Goal: Task Accomplishment & Management: Manage account settings

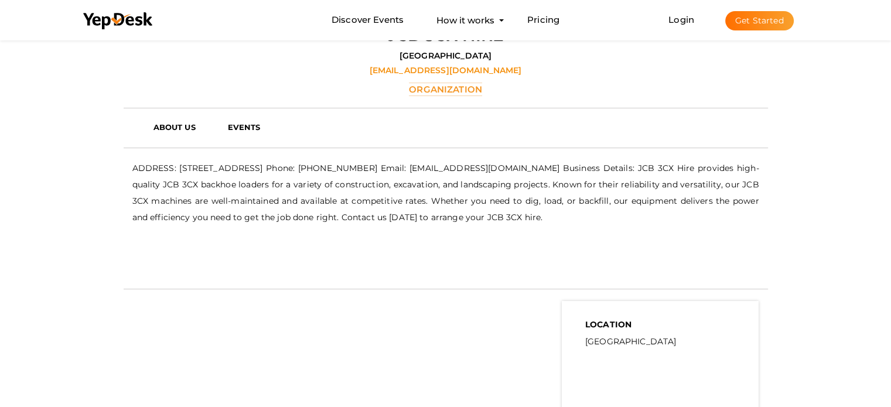
scroll to position [37, 0]
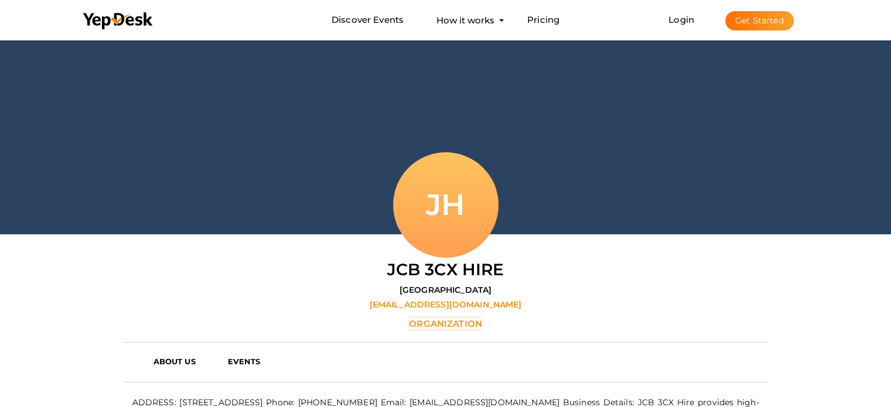
click at [764, 23] on button "Get Started" at bounding box center [759, 20] width 69 height 19
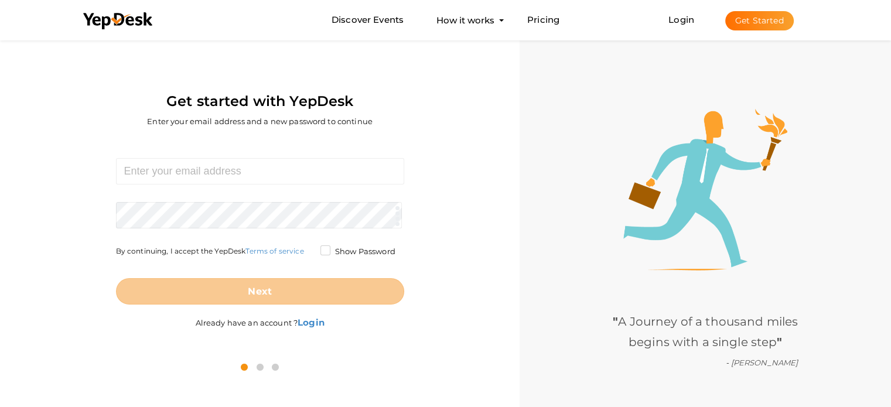
scroll to position [37, 0]
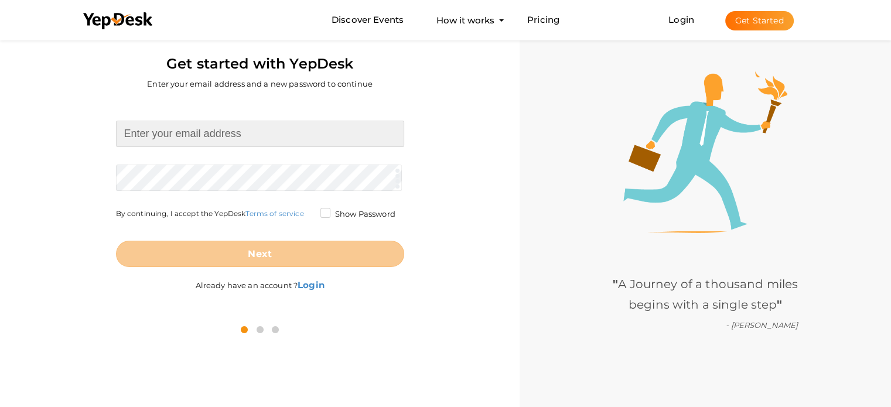
click at [211, 139] on input at bounding box center [260, 134] width 288 height 26
type input "[PERSON_NAME][EMAIL_ADDRESS][DOMAIN_NAME]"
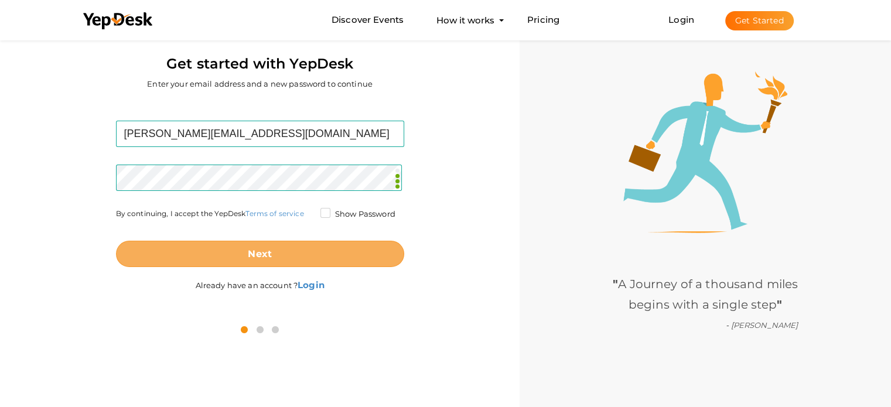
click at [295, 252] on button "Next" at bounding box center [260, 254] width 288 height 26
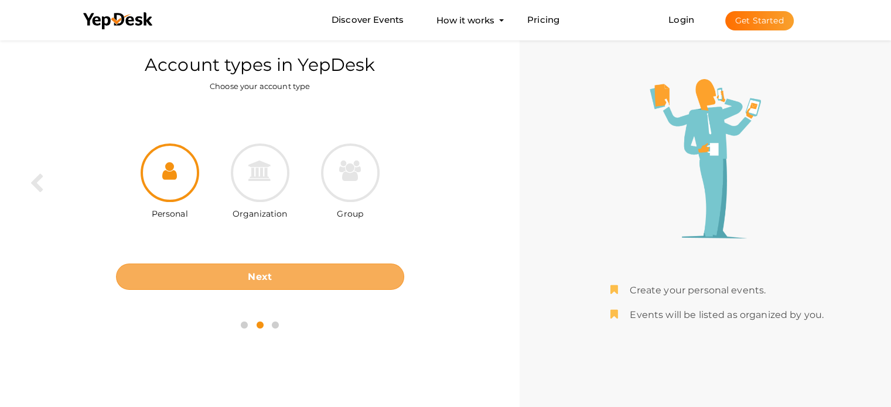
click at [288, 264] on button "Next" at bounding box center [260, 277] width 288 height 26
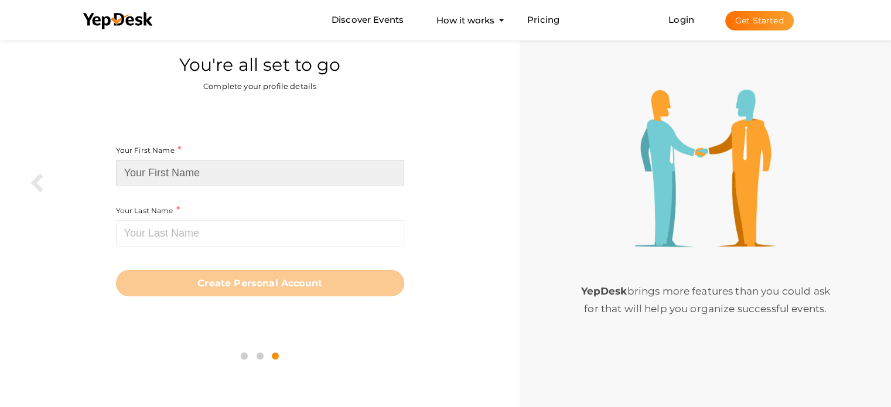
click at [245, 173] on input at bounding box center [260, 173] width 288 height 26
paste input "Buy K2 Sheets Online"
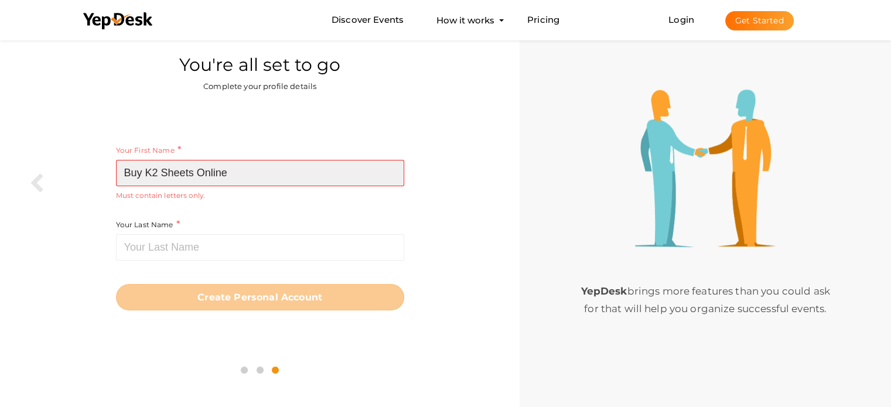
click at [224, 173] on input "Buy K2 Sheets Online" at bounding box center [260, 173] width 288 height 26
type input "Buy K2 Sheets"
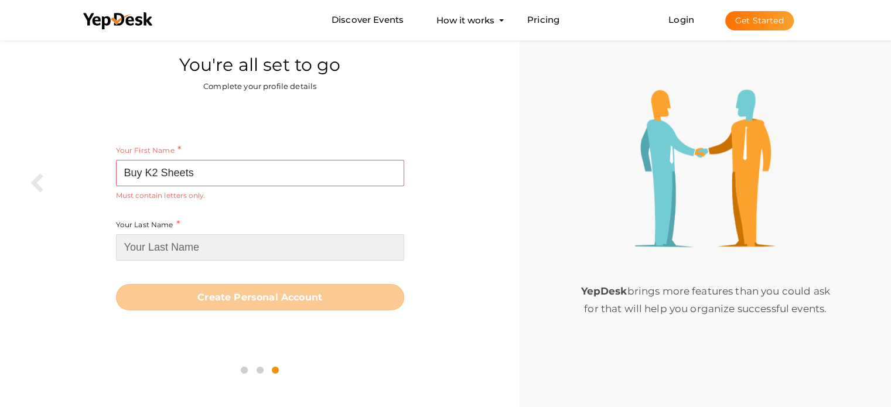
paste input "Online"
type input "Online"
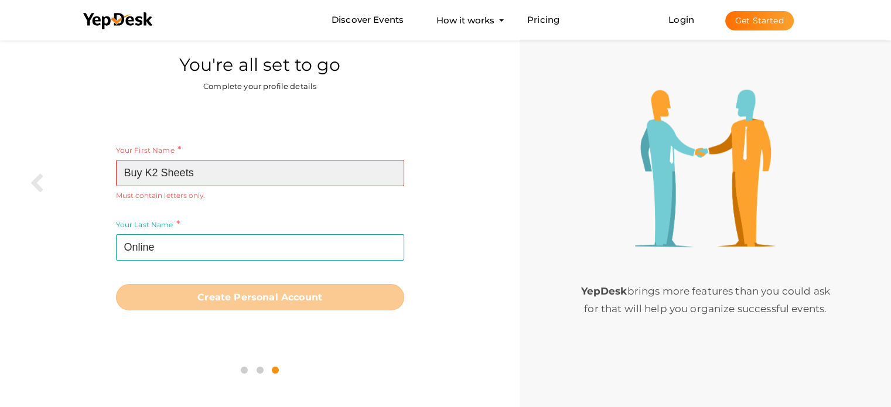
click at [234, 171] on input "Buy K2 Sheets" at bounding box center [260, 173] width 288 height 26
click at [152, 172] on input "Buy K2 Sheets" at bounding box center [260, 173] width 288 height 26
click at [148, 173] on input "Buy K2 Sheets" at bounding box center [260, 173] width 288 height 26
click at [152, 171] on input "Buy K2 Sheets" at bounding box center [260, 173] width 288 height 26
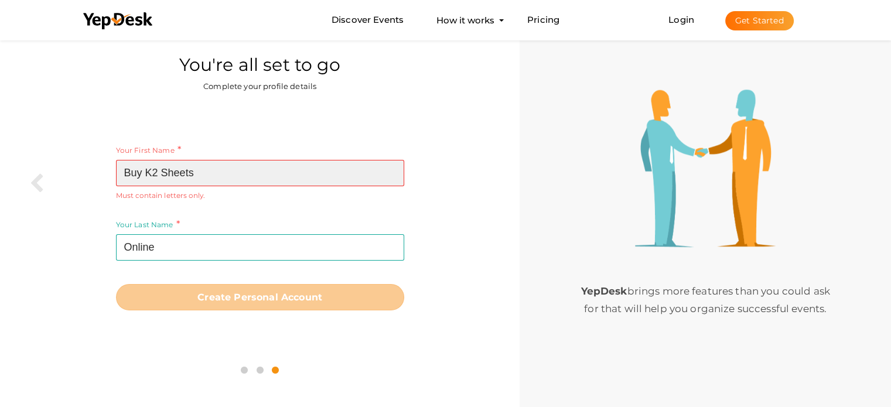
click at [152, 171] on input "Buy K2 Sheets" at bounding box center [260, 173] width 288 height 26
click at [155, 175] on input "Buy K2 Sheets" at bounding box center [260, 173] width 288 height 26
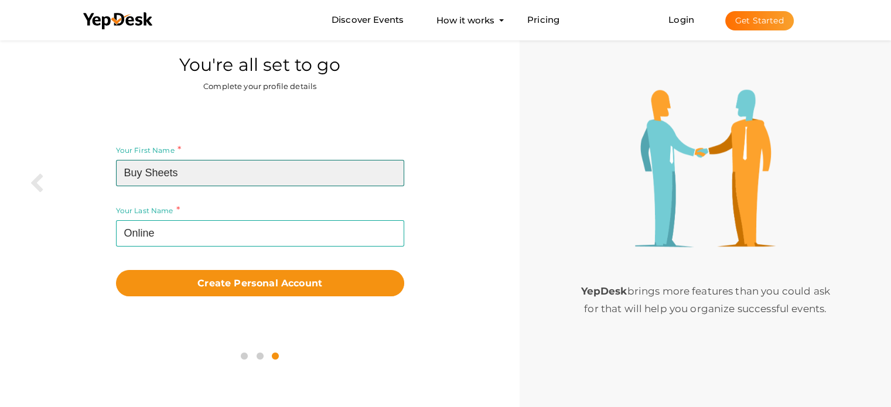
type input "Buy Sheets"
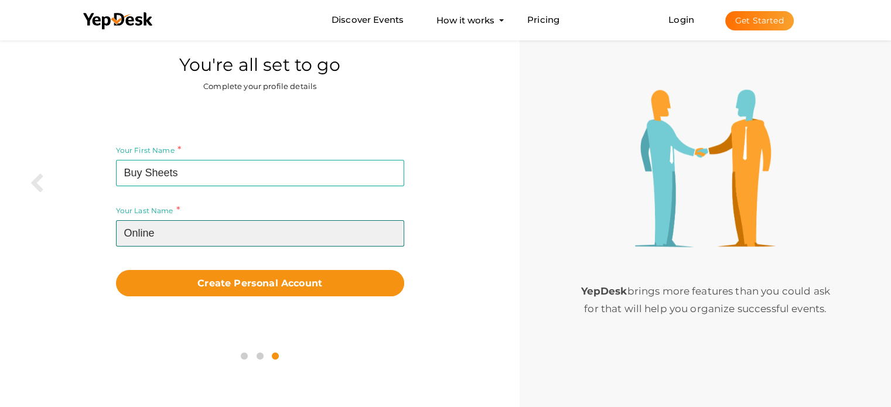
click at [176, 225] on input "Online" at bounding box center [260, 233] width 288 height 26
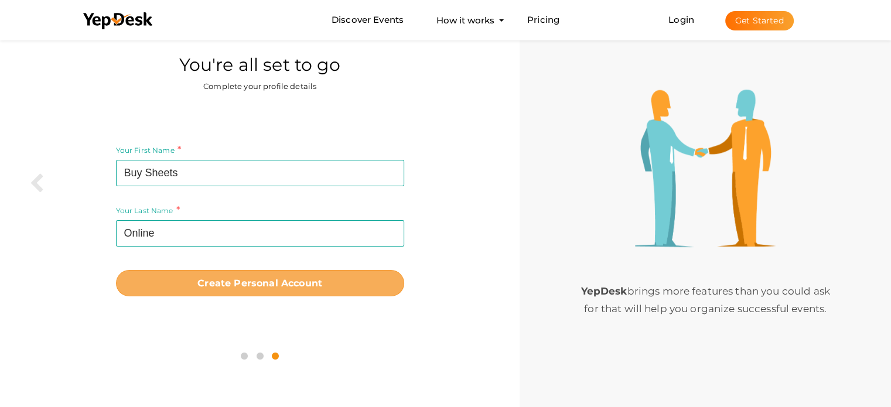
click at [283, 288] on b "Create Personal Account" at bounding box center [259, 283] width 125 height 11
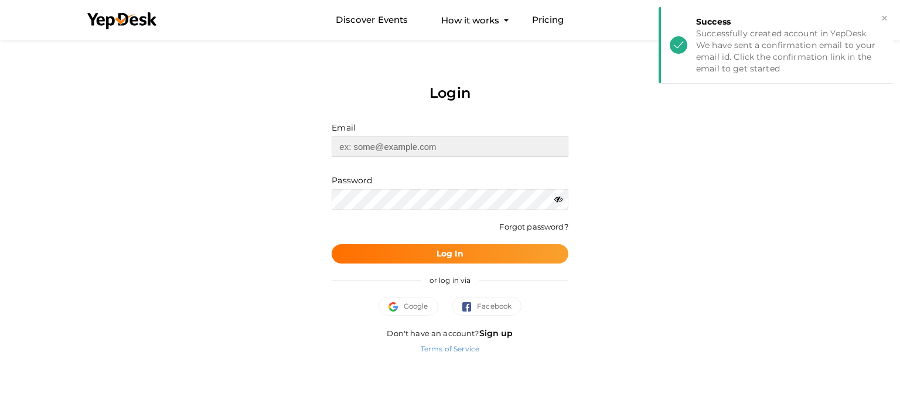
type input "[PERSON_NAME][EMAIL_ADDRESS][DOMAIN_NAME]"
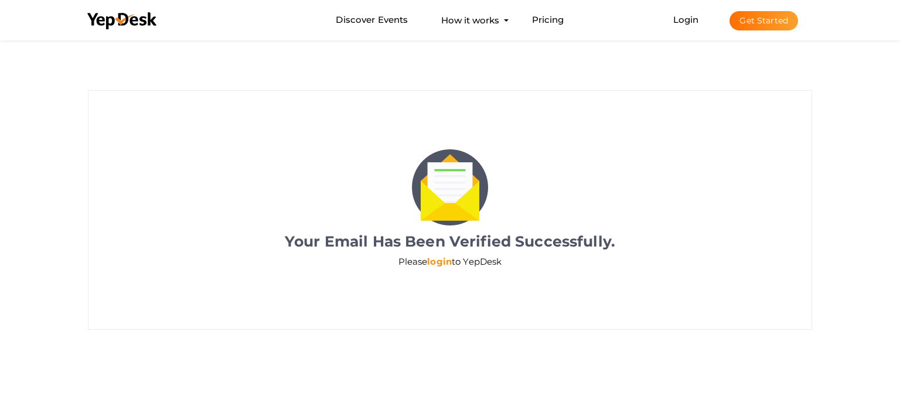
click at [445, 263] on link "login" at bounding box center [439, 261] width 25 height 11
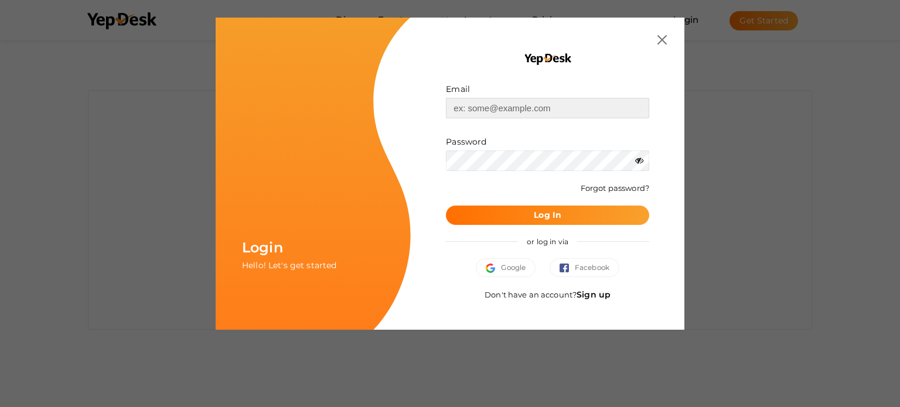
type input "[PERSON_NAME][EMAIL_ADDRESS][DOMAIN_NAME]"
click at [549, 210] on b "Log In" at bounding box center [548, 215] width 28 height 11
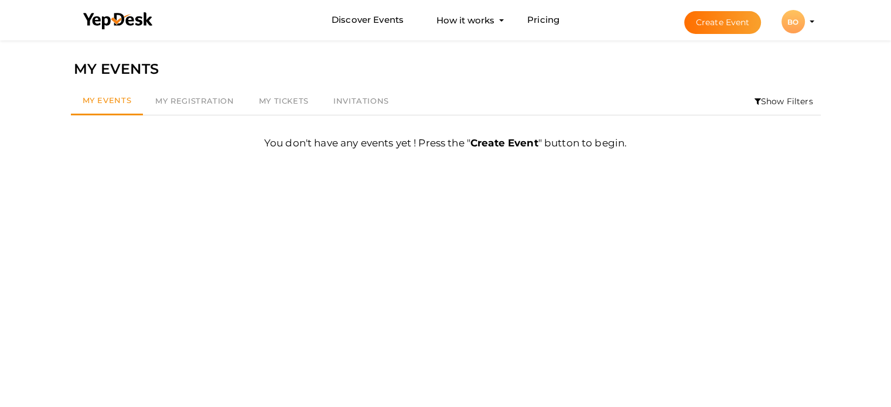
click at [807, 24] on button "BO BO Buy Sheets Online alice.johns7788@gmail.com Personal Profile My Events Ad…" at bounding box center [793, 21] width 30 height 25
click at [793, 28] on div "BO" at bounding box center [792, 21] width 23 height 23
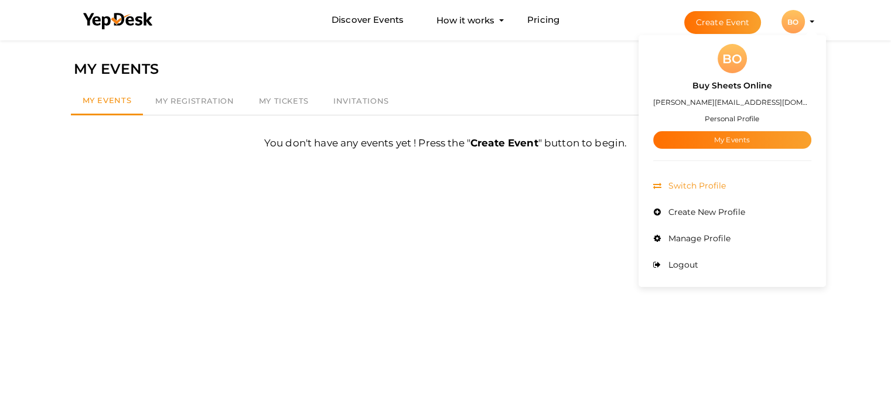
click at [726, 187] on span "Switch Profile" at bounding box center [695, 185] width 60 height 11
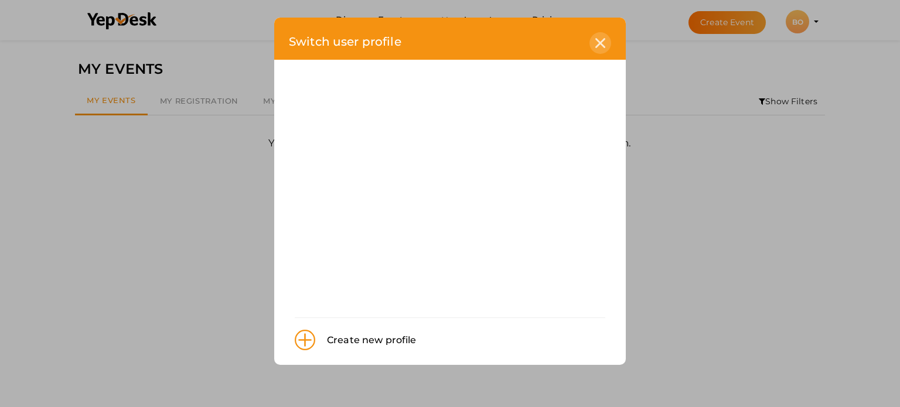
click at [595, 39] on icon at bounding box center [600, 43] width 10 height 10
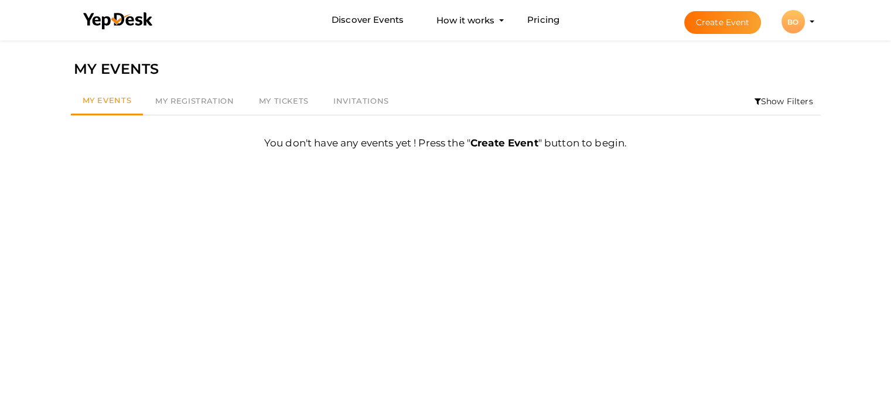
click at [790, 23] on div "BO" at bounding box center [792, 21] width 23 height 23
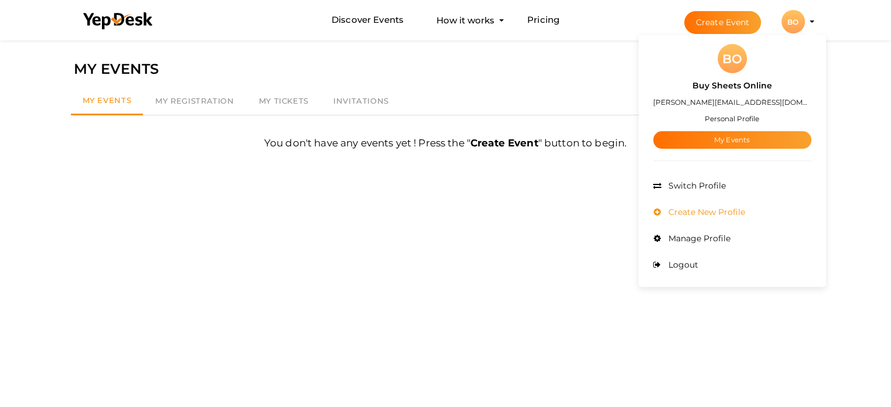
click at [722, 209] on span "Create New Profile" at bounding box center [705, 212] width 80 height 11
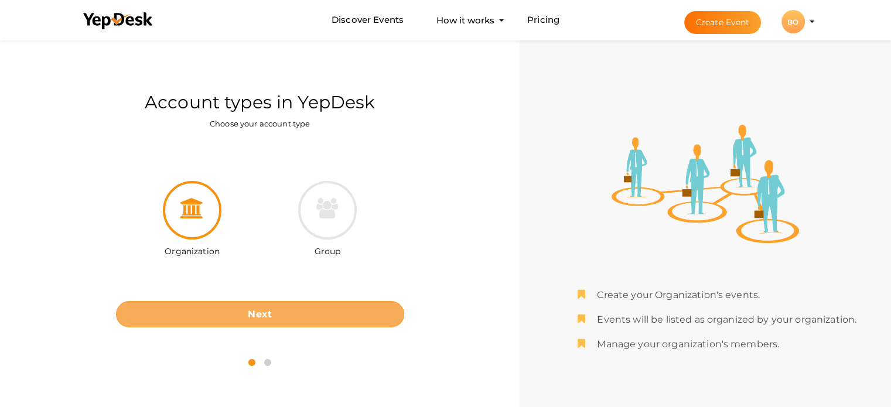
click at [271, 318] on b "Next" at bounding box center [260, 314] width 24 height 11
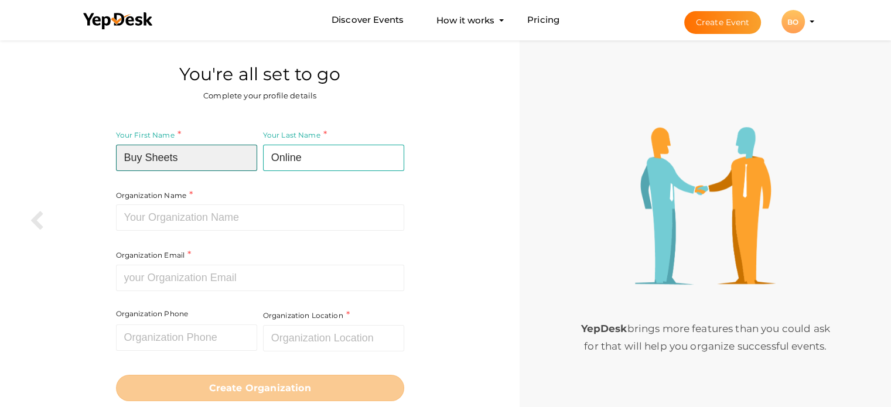
click at [142, 160] on input "Buy Sheets" at bounding box center [186, 158] width 141 height 26
paste input "K2"
type input "Buy Sheets"
click at [208, 134] on div "Your First Name Buy Sheets Required. Must contain letters only. Must be between…" at bounding box center [186, 149] width 141 height 43
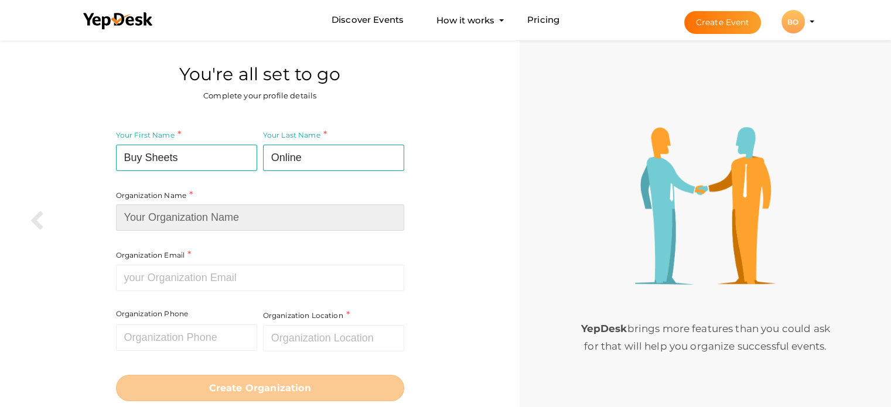
click at [190, 217] on input at bounding box center [260, 217] width 288 height 26
click at [212, 211] on input at bounding box center [260, 217] width 288 height 26
paste input "Buy K2 Sheets"
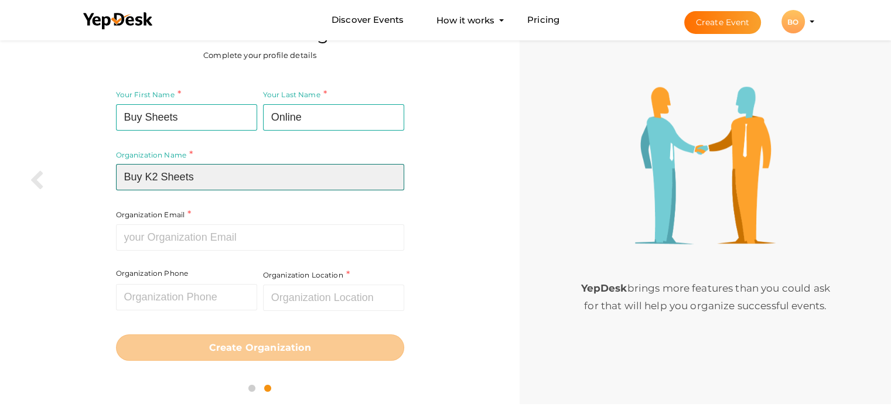
type input "Buy K2 Sheets"
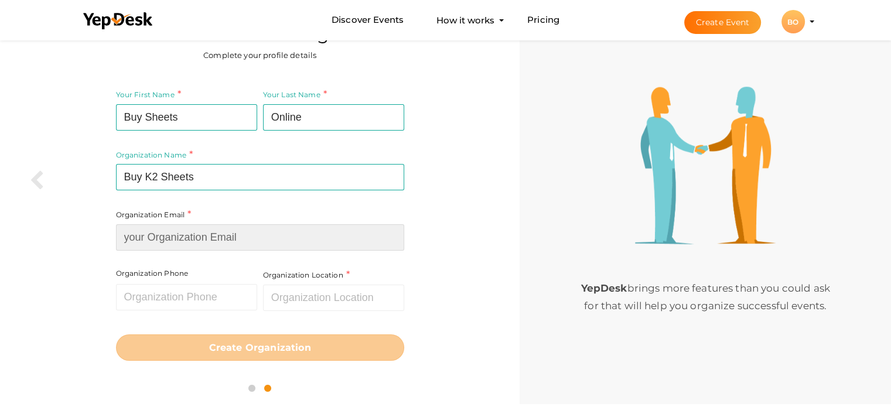
click at [158, 247] on input at bounding box center [260, 237] width 288 height 26
paste input "[EMAIL_ADDRESS][DOMAIN_NAME]"
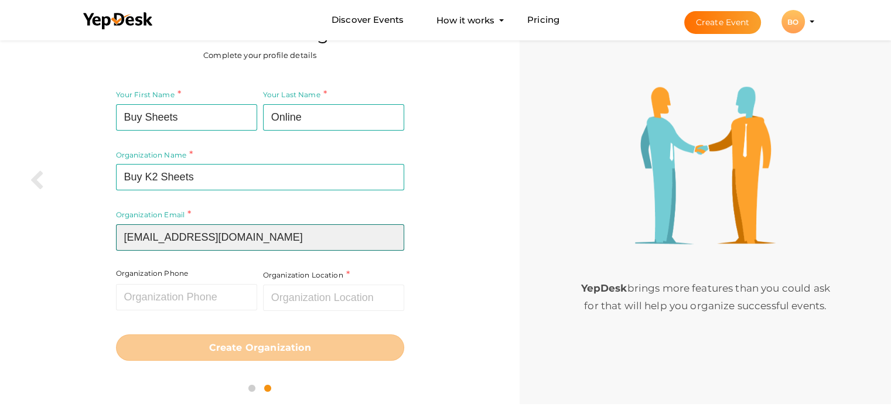
type input "[EMAIL_ADDRESS][DOMAIN_NAME]"
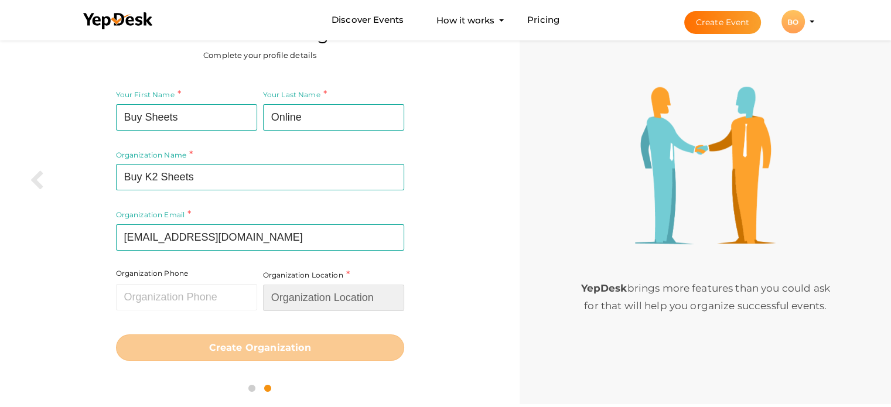
click at [325, 297] on input "text" at bounding box center [333, 298] width 141 height 26
paste input "7901 4th St N STE 300, ST Peterburg, FL, 33702"
type input "[STREET_ADDRESS]"
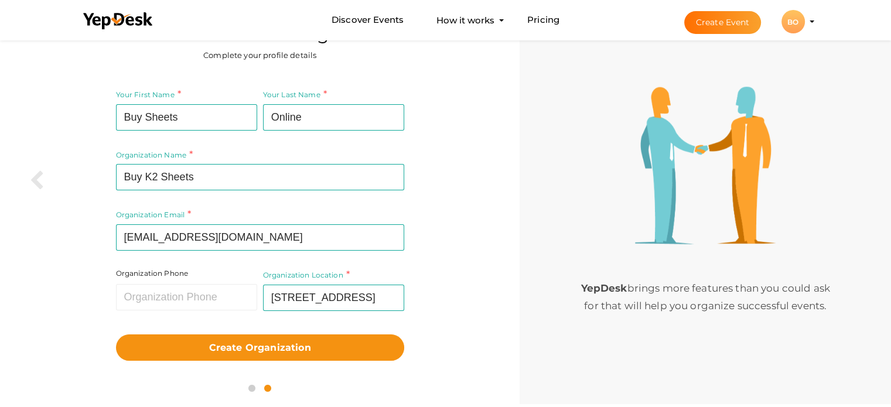
scroll to position [0, 0]
click at [286, 315] on div "Organization Location 7901 4th St N ste 300, St. Petersburg, FL 33702, USA Requ…" at bounding box center [332, 298] width 144 height 60
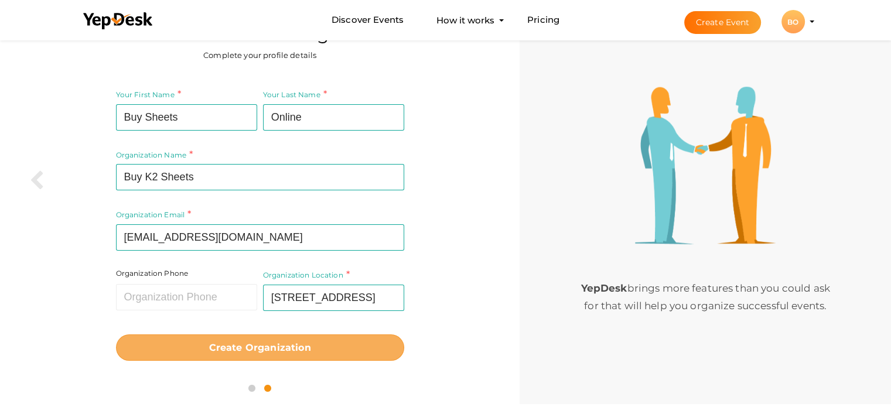
click at [262, 341] on button "Create Organization" at bounding box center [260, 347] width 288 height 26
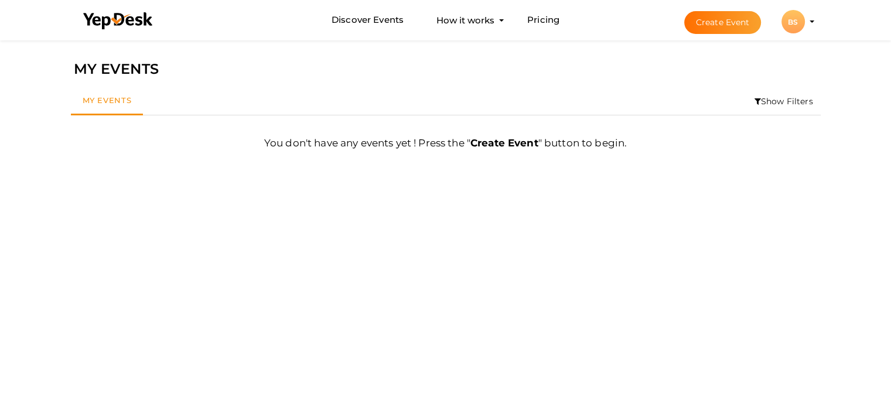
click at [808, 18] on li "Create Event BS BS Buy K2 Sheets alice.johns7788@gmail.com Organization Profile…" at bounding box center [739, 22] width 156 height 42
click at [810, 23] on li "Create Event BS BS Buy K2 Sheets alice.johns7788@gmail.com Organization Profile…" at bounding box center [739, 22] width 156 height 42
click at [801, 23] on div "BS" at bounding box center [792, 21] width 23 height 23
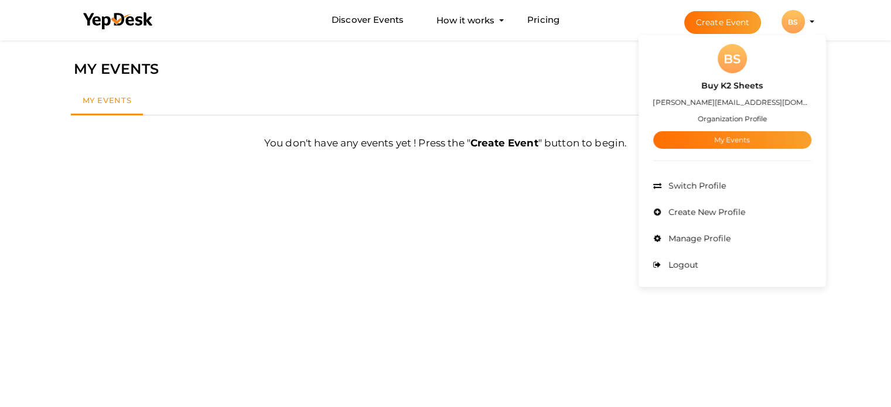
click at [732, 177] on li "Switch Profile" at bounding box center [732, 186] width 158 height 26
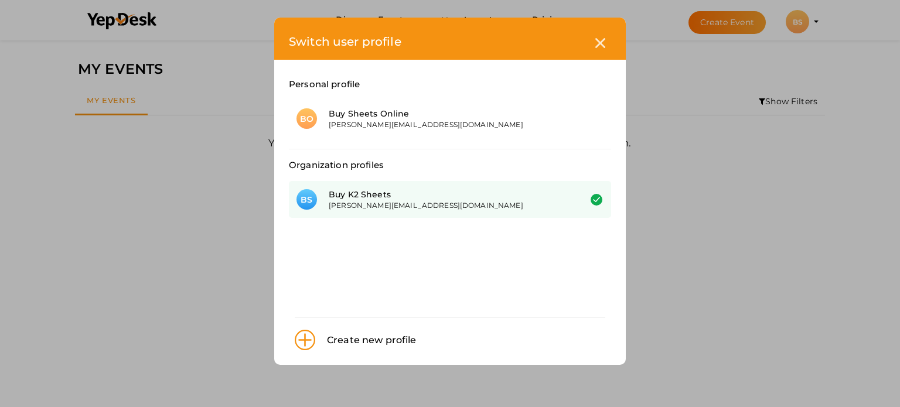
click at [391, 194] on div "Buy K2 Sheets" at bounding box center [446, 195] width 234 height 12
click at [682, 235] on div "Switch user profile Personal profile BO Buy Sheets Online alice.johns7788@gmail…" at bounding box center [450, 203] width 900 height 407
click at [607, 47] on div at bounding box center [600, 43] width 22 height 22
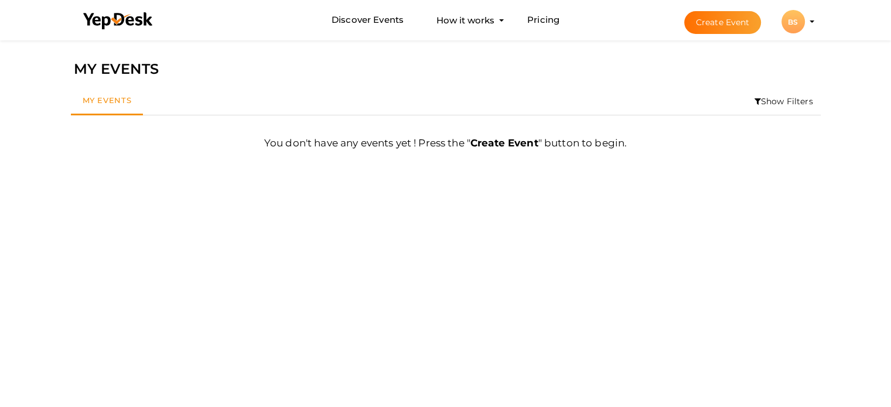
click at [791, 18] on div "BS" at bounding box center [792, 21] width 23 height 23
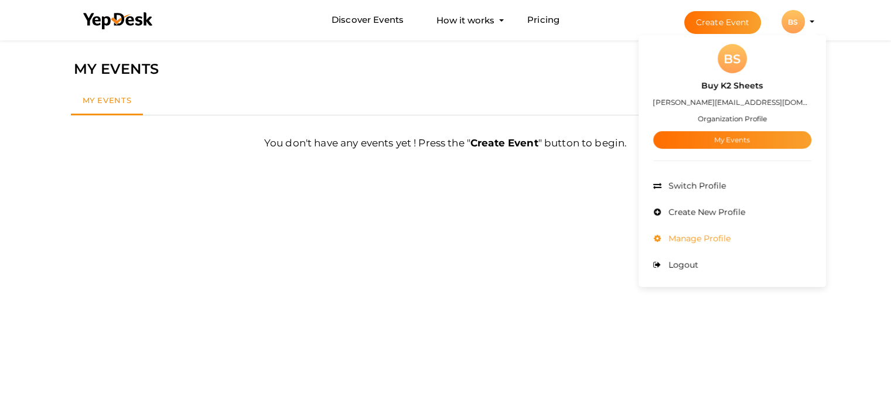
click at [722, 240] on span "Manage Profile" at bounding box center [697, 238] width 65 height 11
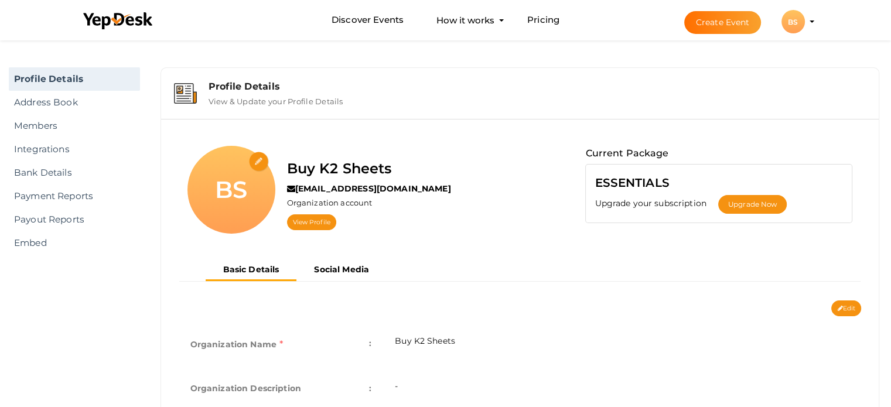
click at [261, 160] on input "file" at bounding box center [259, 162] width 21 height 21
type input "C:\fakepath\WhatsApp Image [DATE] at 15.25.52_39385cad.jpg"
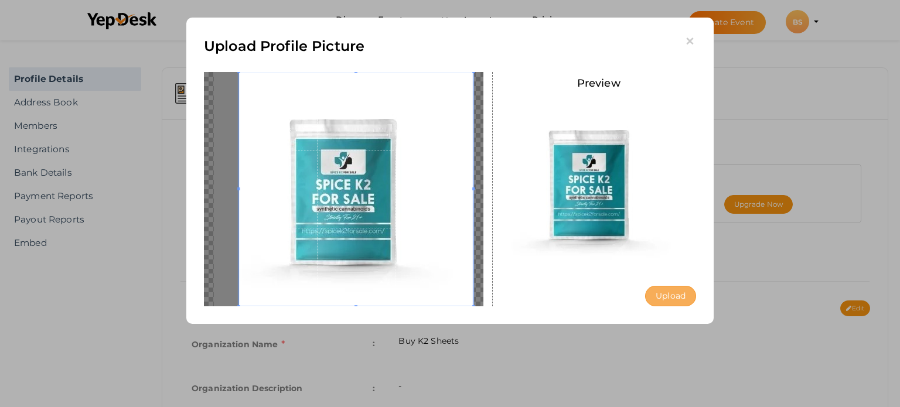
click at [667, 295] on button "Upload" at bounding box center [670, 296] width 51 height 21
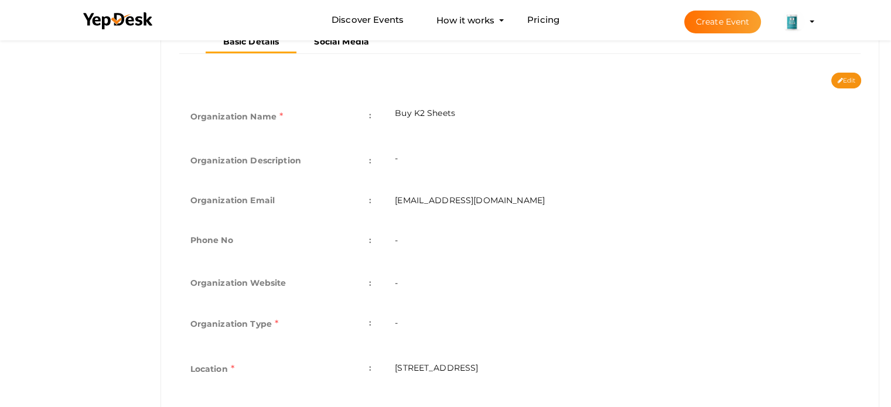
scroll to position [234, 0]
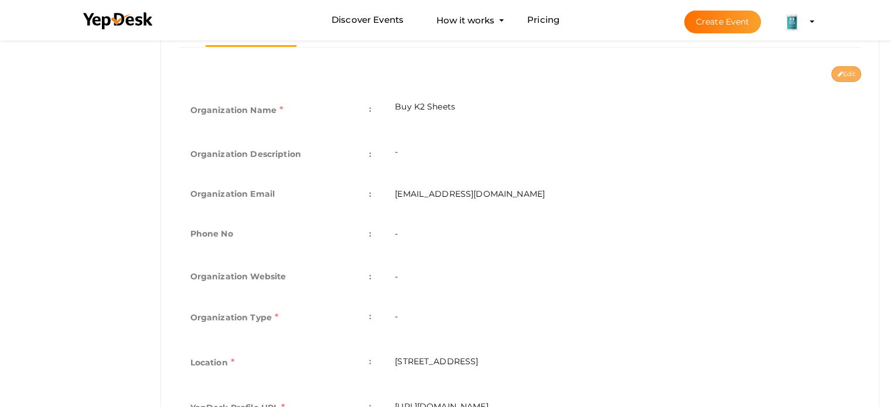
click at [849, 78] on button "Edit" at bounding box center [846, 74] width 30 height 16
type input "Buy K2 Sheets"
type input "[EMAIL_ADDRESS][DOMAIN_NAME]"
select select "9"
type input "[STREET_ADDRESS]"
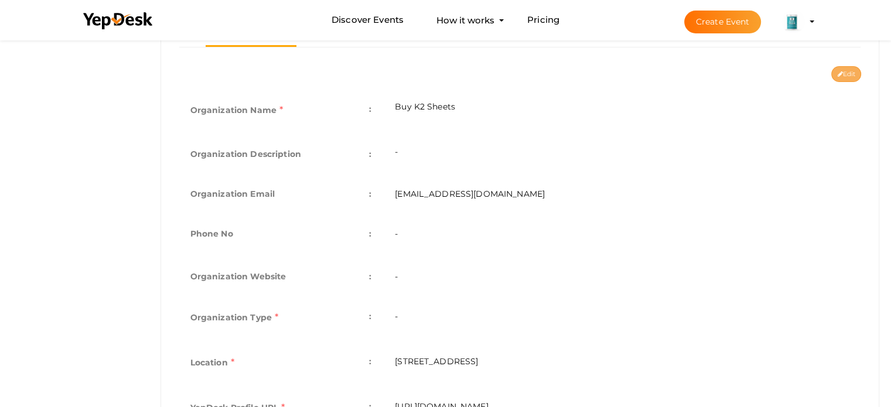
type input "buy-k2-sheets"
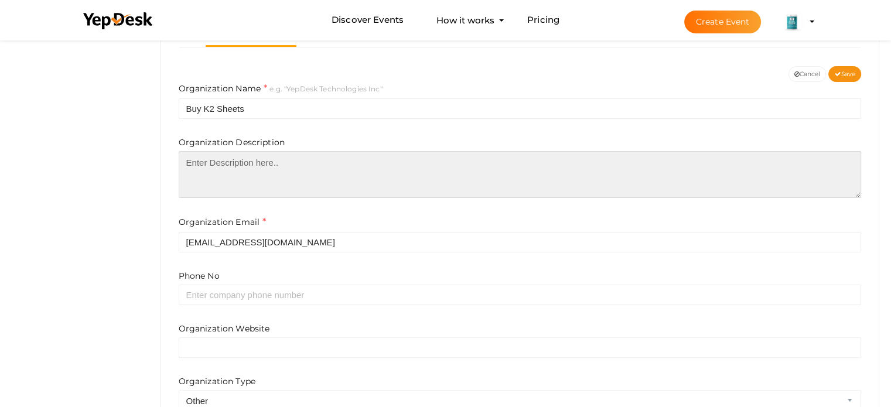
click at [245, 182] on textarea at bounding box center [520, 174] width 683 height 47
paste textarea "Buy K2 Sheets Online Address: [STREET_ADDRESS] Email: [EMAIL_ADDRESS][DOMAIN_NA…"
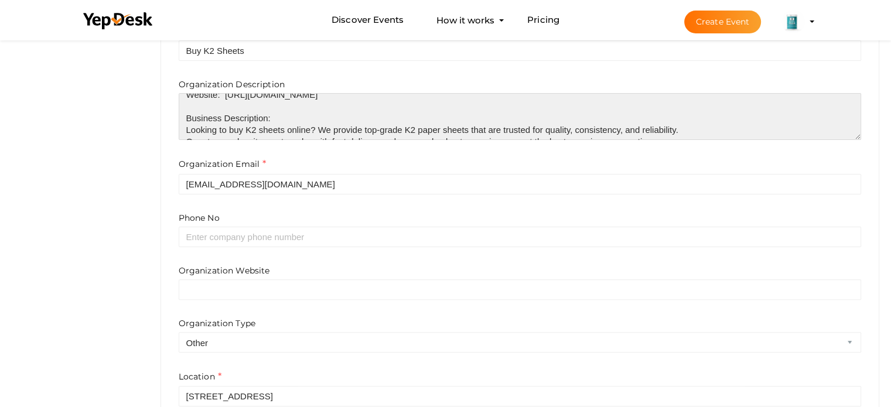
scroll to position [351, 0]
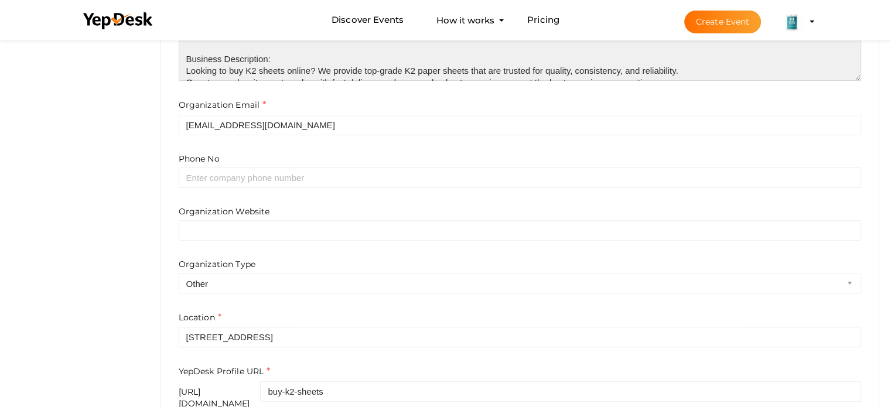
type textarea "Buy K2 Sheets Online Address: [STREET_ADDRESS] Email: [EMAIL_ADDRESS][DOMAIN_NA…"
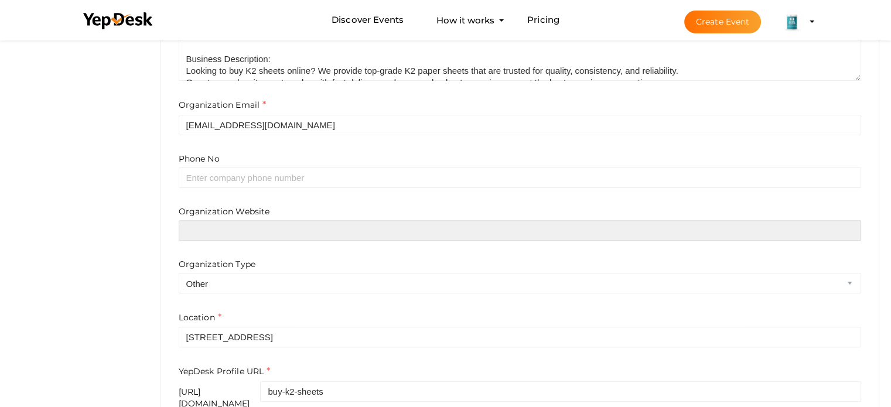
click at [232, 236] on input "text" at bounding box center [520, 230] width 683 height 21
paste input "https://buyk2sheetsk2spice.com"
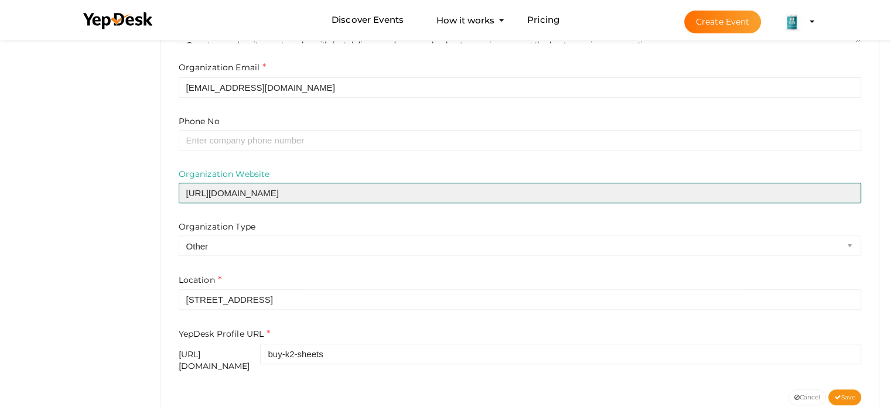
scroll to position [411, 0]
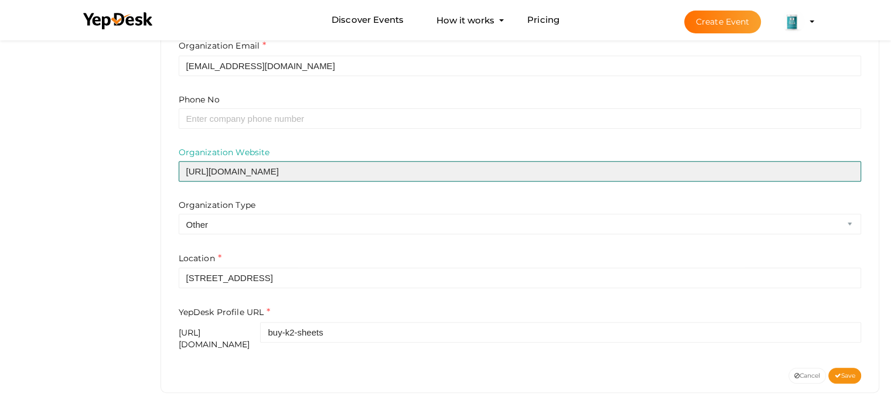
type input "https://buyk2sheetsk2spice.com"
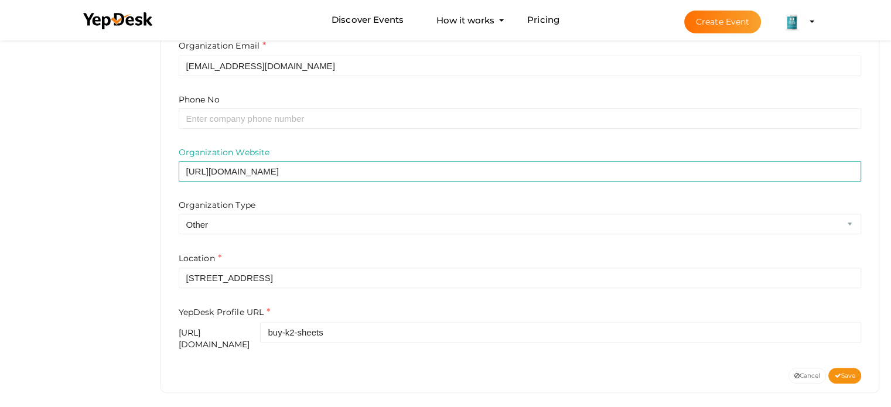
click at [268, 252] on div "Location 7901 4th St N ste 300, St. Petersburg, FL 33702, USA" at bounding box center [520, 270] width 683 height 37
click at [846, 372] on span "Save" at bounding box center [844, 376] width 21 height 8
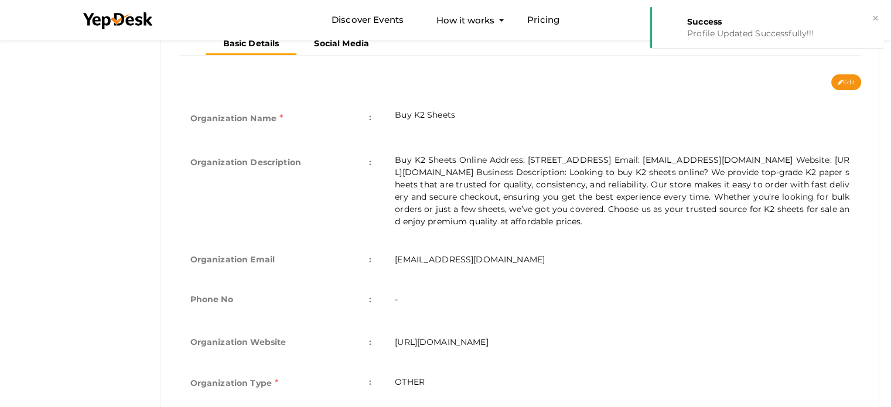
scroll to position [67, 0]
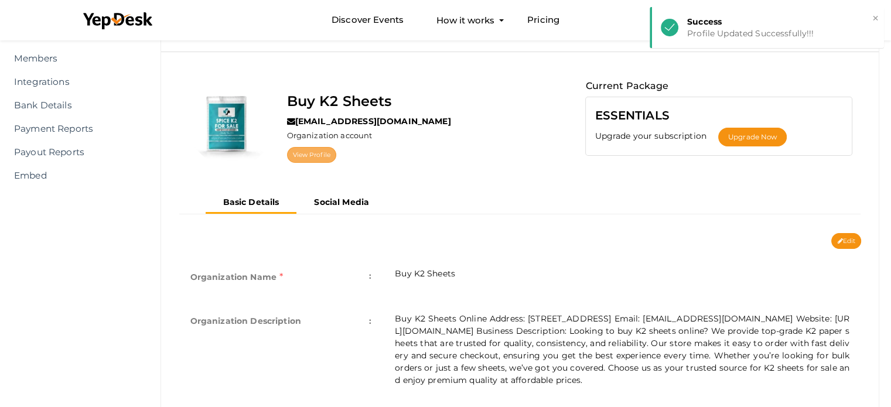
click at [325, 153] on link "View Profile" at bounding box center [311, 155] width 49 height 16
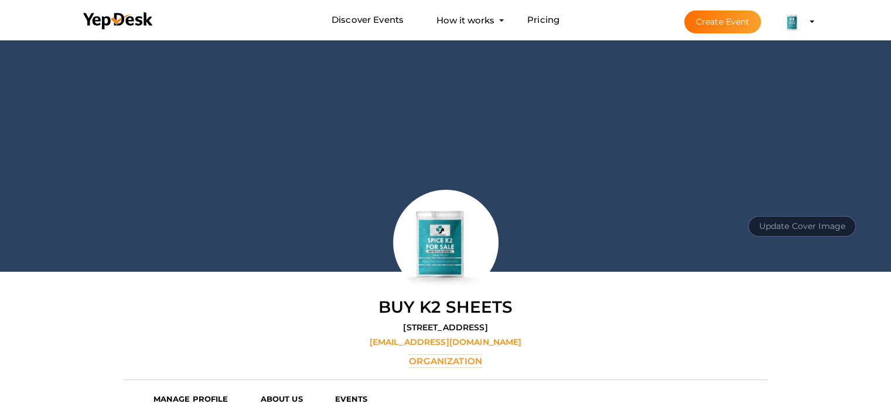
click at [786, 233] on button "Update Cover Image" at bounding box center [802, 226] width 108 height 21
click at [794, 201] on input "file" at bounding box center [800, 200] width 93 height 21
type input "C:\fakepath\WhatsApp Image [DATE] at 15.25.52_392d8765.jpg"
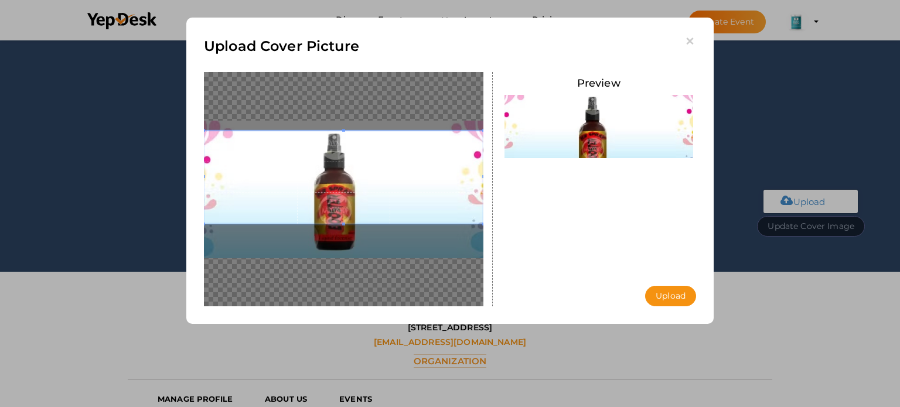
drag, startPoint x: 351, startPoint y: 196, endPoint x: 351, endPoint y: 175, distance: 21.7
click at [351, 175] on span at bounding box center [343, 177] width 279 height 93
click at [691, 302] on button "Upload" at bounding box center [670, 296] width 51 height 21
